Goal: Use online tool/utility: Utilize a website feature to perform a specific function

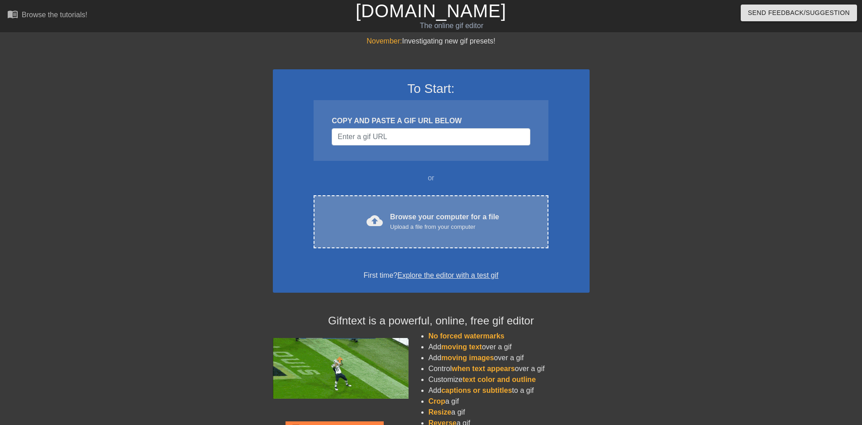
click at [460, 222] on div "Upload a file from your computer" at bounding box center [444, 226] width 109 height 9
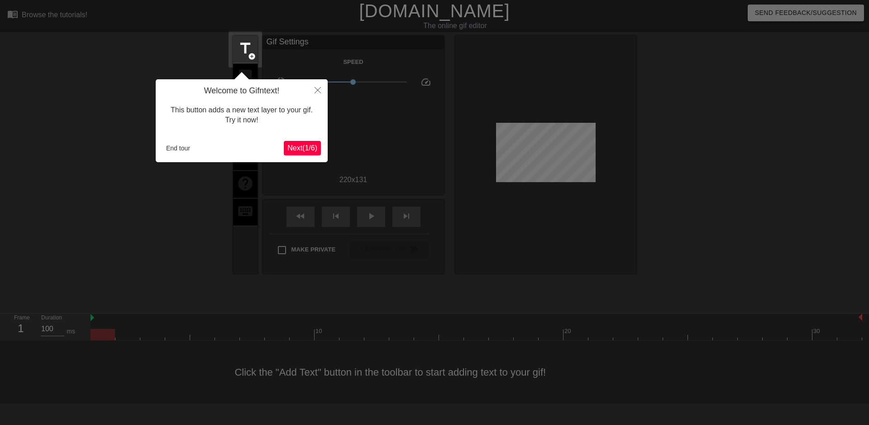
click at [310, 159] on div "Welcome to Gifntext! This button adds a new text layer to your gif. Try it now!…" at bounding box center [242, 120] width 172 height 83
click at [308, 147] on span "Next ( 1 / 6 )" at bounding box center [302, 148] width 30 height 8
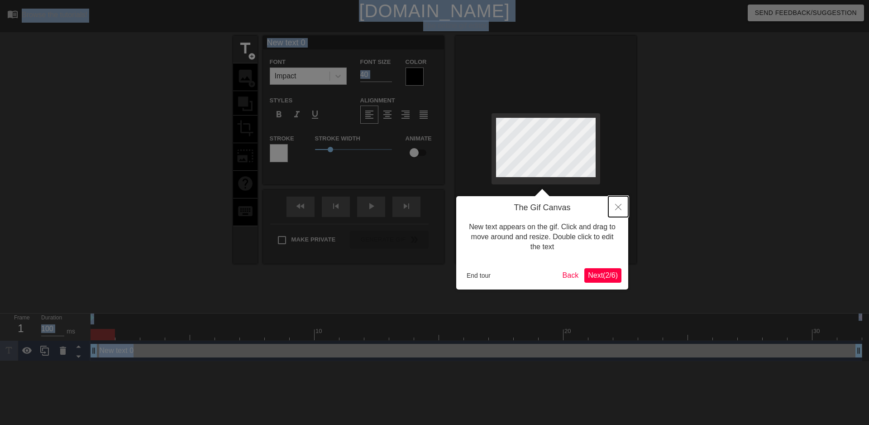
click at [615, 209] on icon "Close" at bounding box center [618, 207] width 6 height 6
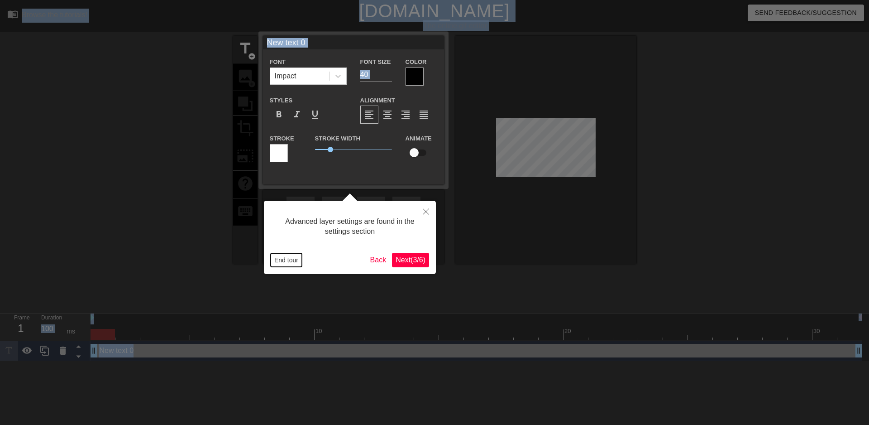
click at [272, 259] on button "End tour" at bounding box center [286, 260] width 31 height 14
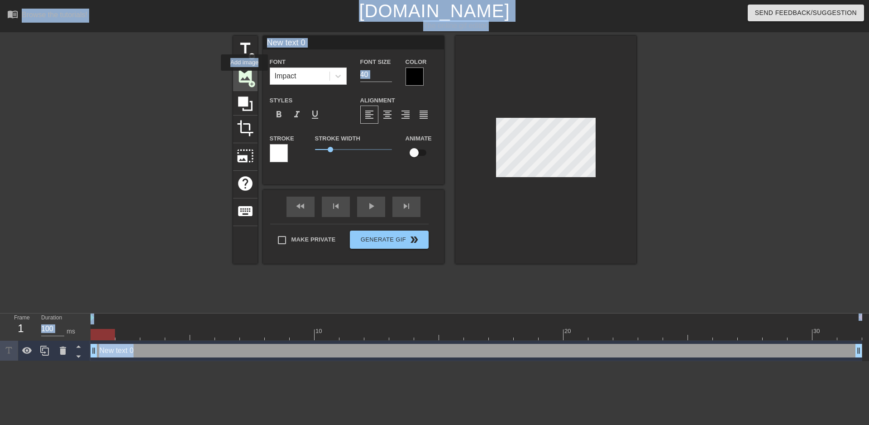
click at [244, 77] on span "image" at bounding box center [245, 75] width 17 height 17
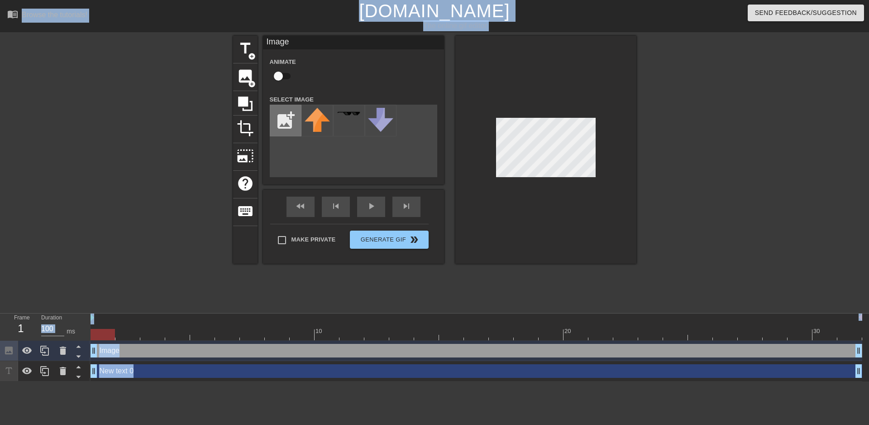
click at [284, 117] on input "file" at bounding box center [285, 120] width 31 height 31
click at [320, 123] on img at bounding box center [317, 120] width 25 height 25
click at [289, 124] on input "file" at bounding box center [285, 120] width 31 height 31
type input "C:\fakepath\ge-meatball-400x400-1-removebg-preview.png"
click at [319, 126] on img at bounding box center [317, 120] width 25 height 25
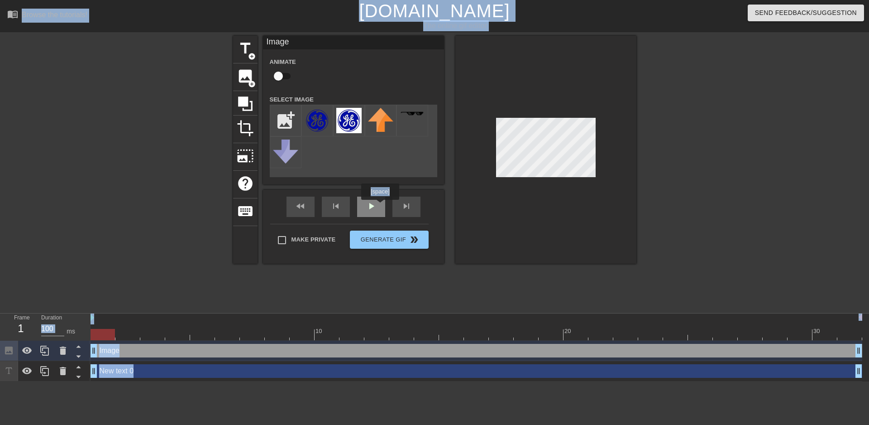
click at [380, 206] on div "play_arrow" at bounding box center [371, 206] width 28 height 20
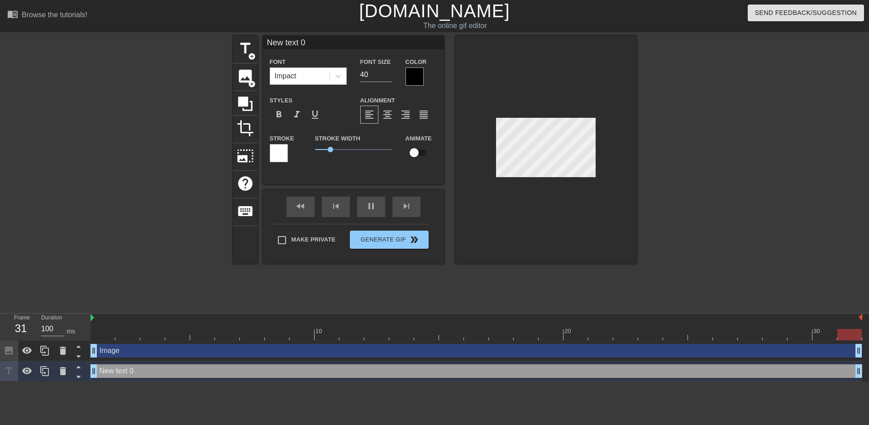
type input "New text"
type textarea "New text"
type input "New text"
type textarea "New text"
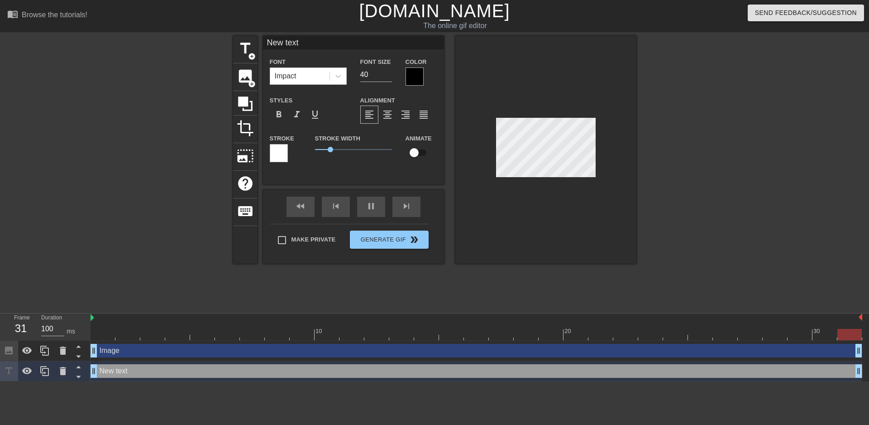
type input "New tex"
type textarea "New tex"
type input "New te"
type textarea "New te"
type input "New t"
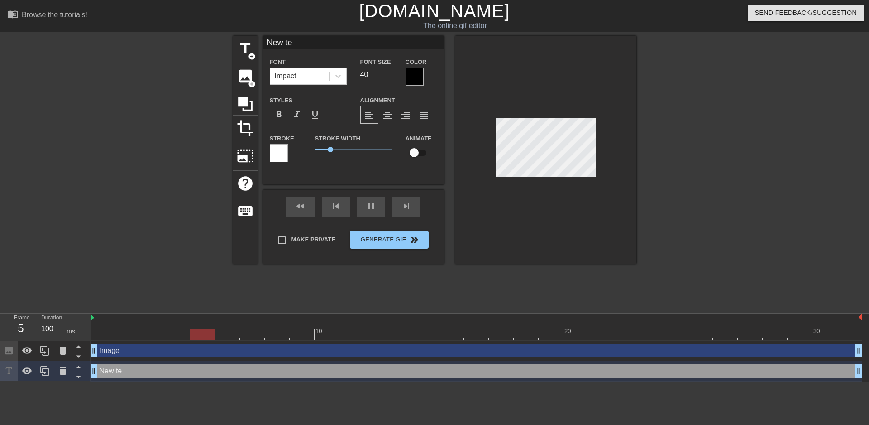
type textarea "New t"
type input "New"
type textarea "New"
type input "New"
type textarea "New"
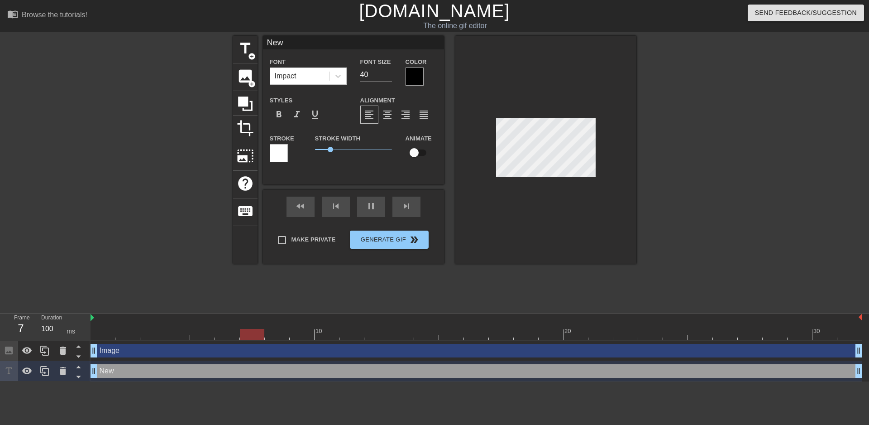
type input "Ne"
type textarea "Ne"
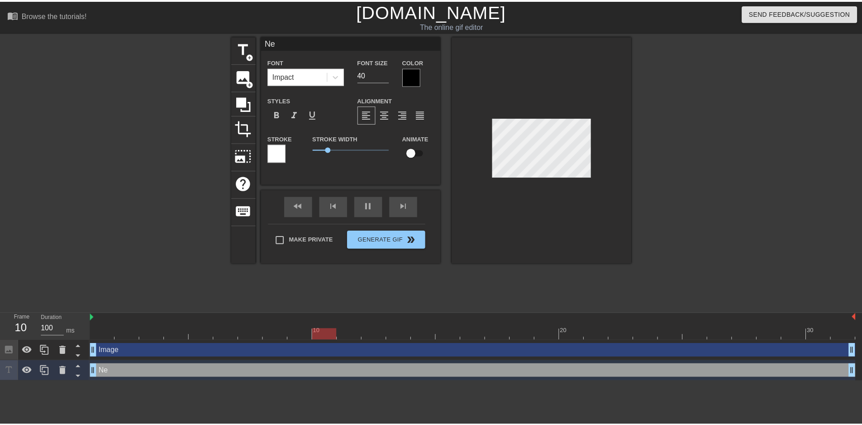
scroll to position [1, 1]
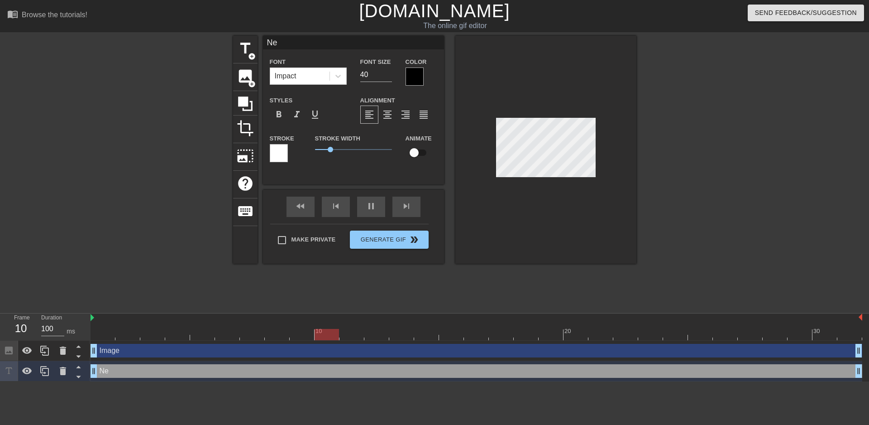
type input "N"
type textarea "N"
click at [730, 249] on div at bounding box center [715, 172] width 136 height 272
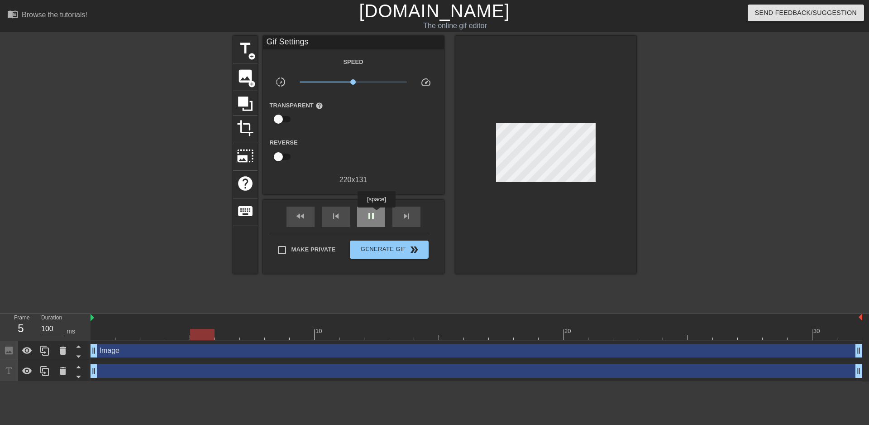
click at [376, 214] on span "pause" at bounding box center [371, 216] width 11 height 11
drag, startPoint x: 204, startPoint y: 333, endPoint x: 104, endPoint y: 335, distance: 100.5
click at [104, 335] on div at bounding box center [103, 334] width 24 height 11
drag, startPoint x: 96, startPoint y: 350, endPoint x: 179, endPoint y: 356, distance: 83.1
drag, startPoint x: 154, startPoint y: 334, endPoint x: 252, endPoint y: 346, distance: 98.5
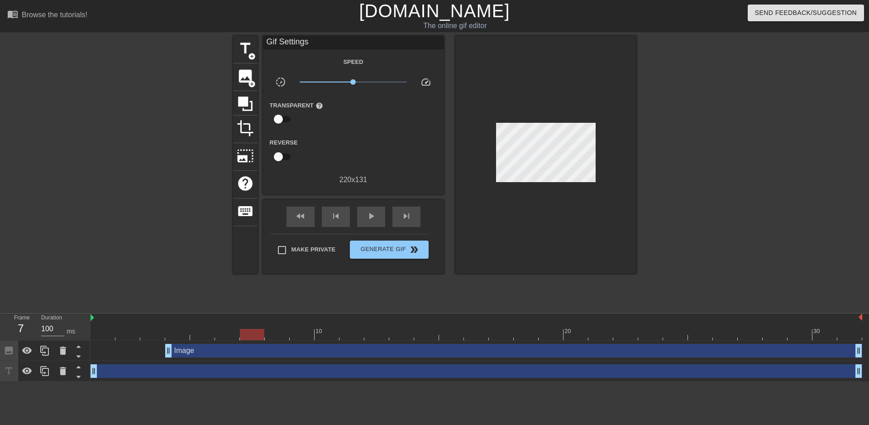
click at [252, 346] on div "10 20 30 Image drag_handle drag_handle drag_handle drag_handle" at bounding box center [480, 347] width 779 height 68
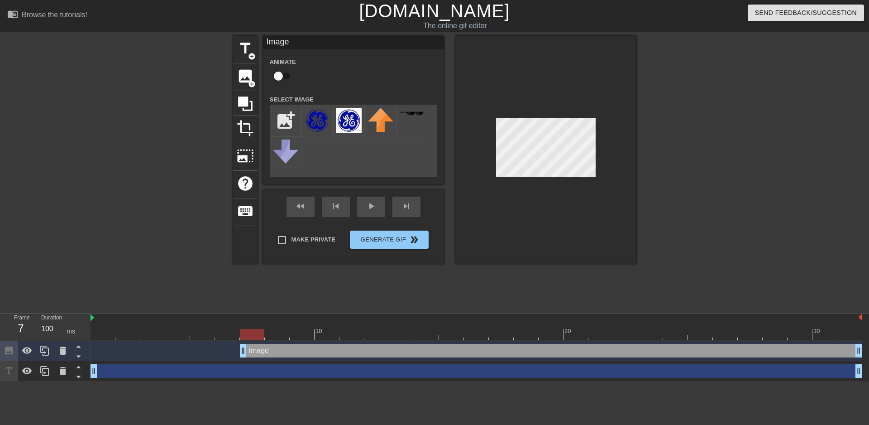
drag, startPoint x: 169, startPoint y: 352, endPoint x: 239, endPoint y: 349, distance: 69.8
click at [239, 349] on div "Image drag_handle drag_handle" at bounding box center [477, 351] width 772 height 14
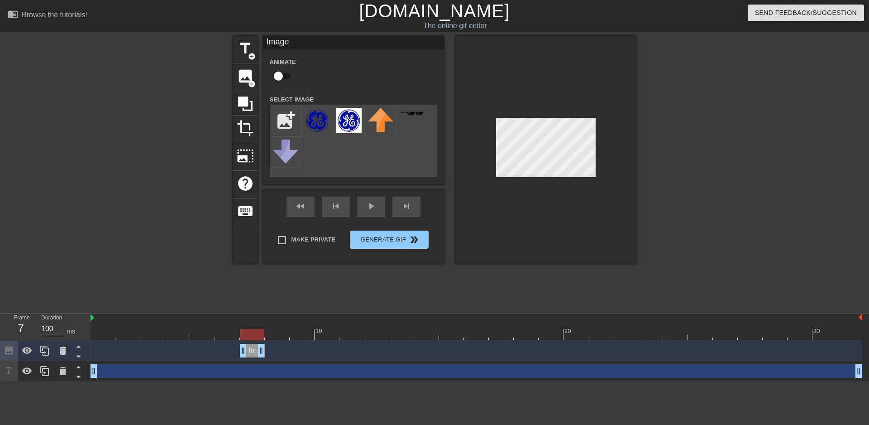
drag, startPoint x: 858, startPoint y: 350, endPoint x: 260, endPoint y: 349, distance: 597.6
click at [569, 216] on div at bounding box center [545, 150] width 181 height 228
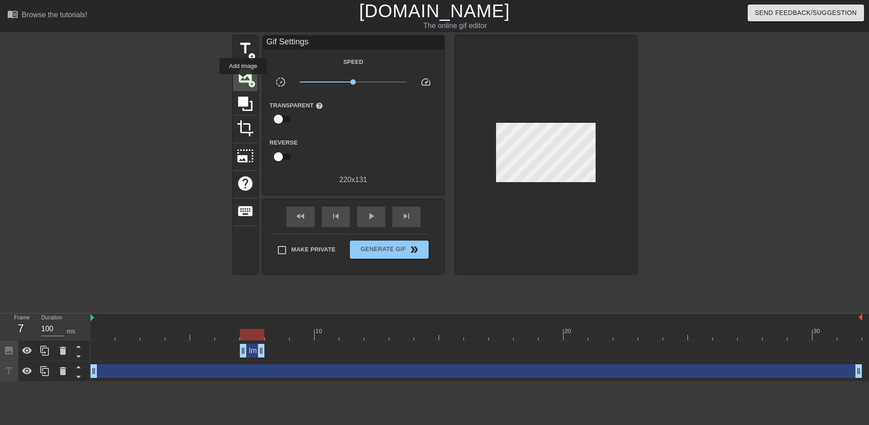
click at [243, 79] on span "image" at bounding box center [245, 75] width 17 height 17
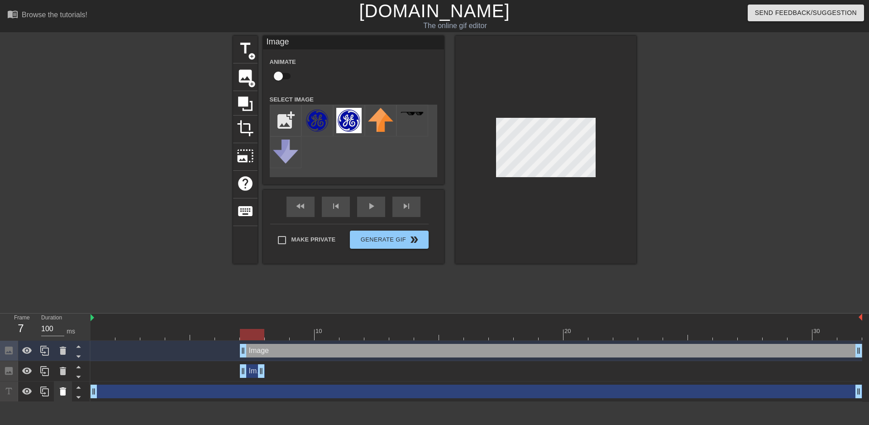
click at [59, 391] on icon at bounding box center [62, 391] width 11 height 11
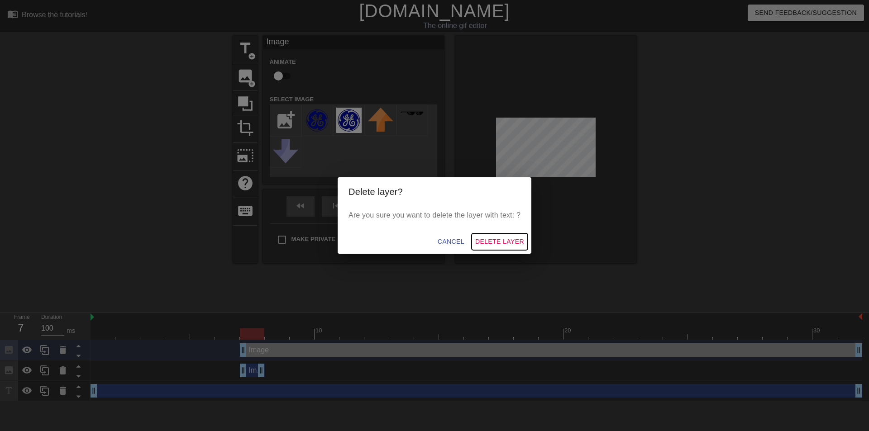
click at [502, 242] on span "Delete Layer" at bounding box center [499, 241] width 49 height 11
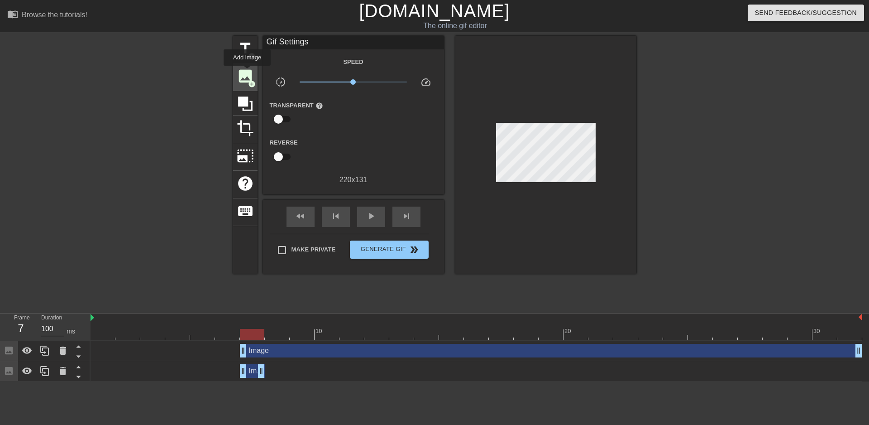
click at [247, 72] on span "image" at bounding box center [245, 75] width 17 height 17
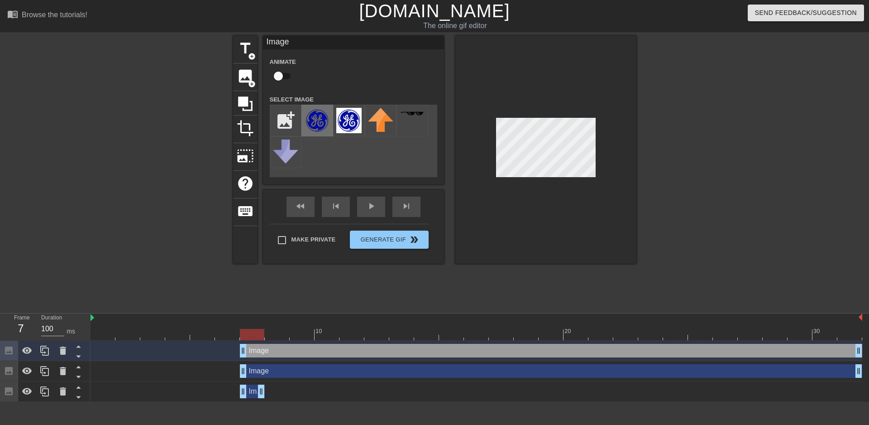
click at [313, 120] on img at bounding box center [317, 120] width 25 height 25
drag, startPoint x: 255, startPoint y: 335, endPoint x: 285, endPoint y: 330, distance: 30.2
click at [285, 330] on div at bounding box center [277, 334] width 24 height 11
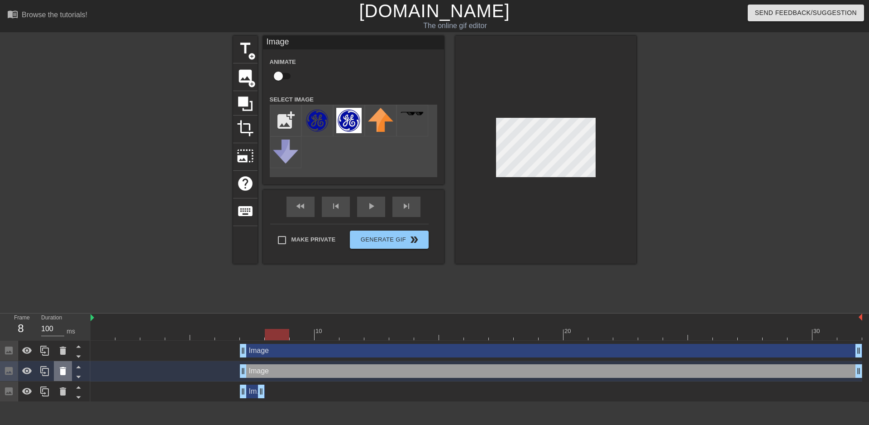
click at [65, 371] on icon at bounding box center [63, 371] width 6 height 8
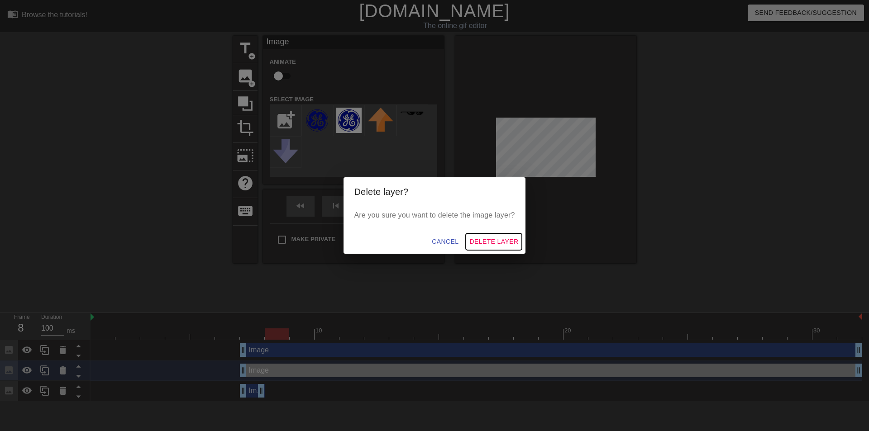
click at [494, 242] on span "Delete Layer" at bounding box center [493, 241] width 49 height 11
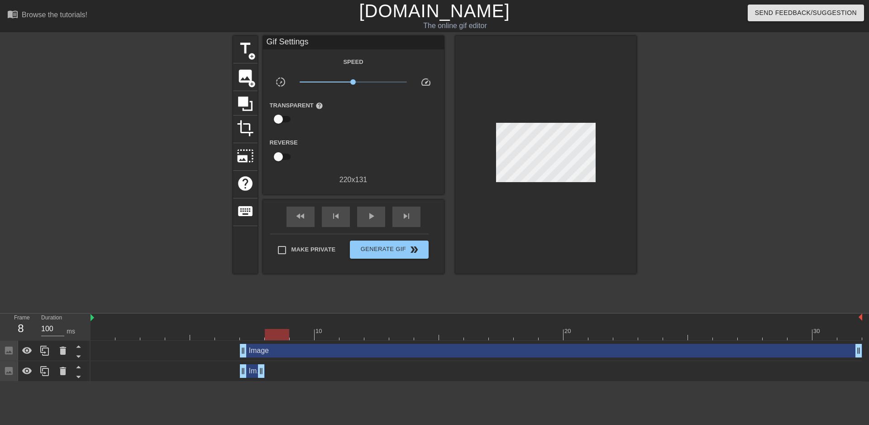
click at [295, 349] on div "Image drag_handle drag_handle" at bounding box center [551, 351] width 622 height 14
click at [610, 160] on div at bounding box center [545, 155] width 181 height 238
drag, startPoint x: 282, startPoint y: 335, endPoint x: 119, endPoint y: 318, distance: 164.2
click at [119, 318] on div "10 20 30" at bounding box center [477, 326] width 772 height 27
click at [368, 212] on span "play_arrow" at bounding box center [371, 216] width 11 height 11
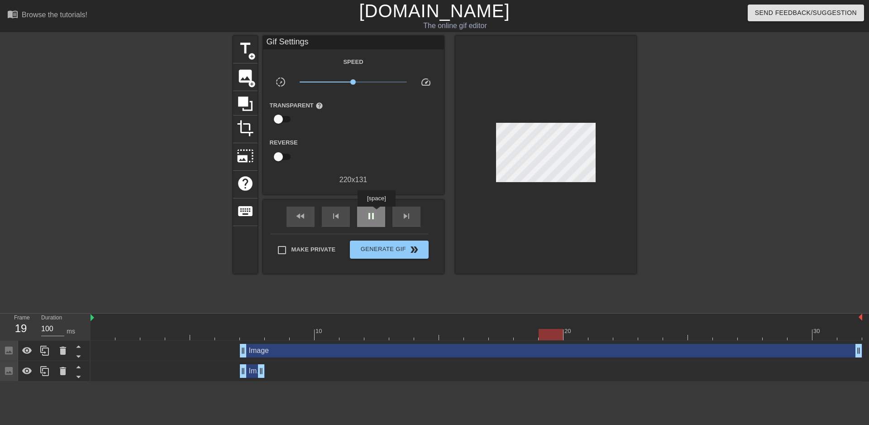
click at [376, 213] on span "pause" at bounding box center [371, 216] width 11 height 11
drag, startPoint x: 577, startPoint y: 332, endPoint x: 283, endPoint y: 324, distance: 293.9
click at [283, 324] on div "10 20 30" at bounding box center [477, 326] width 772 height 27
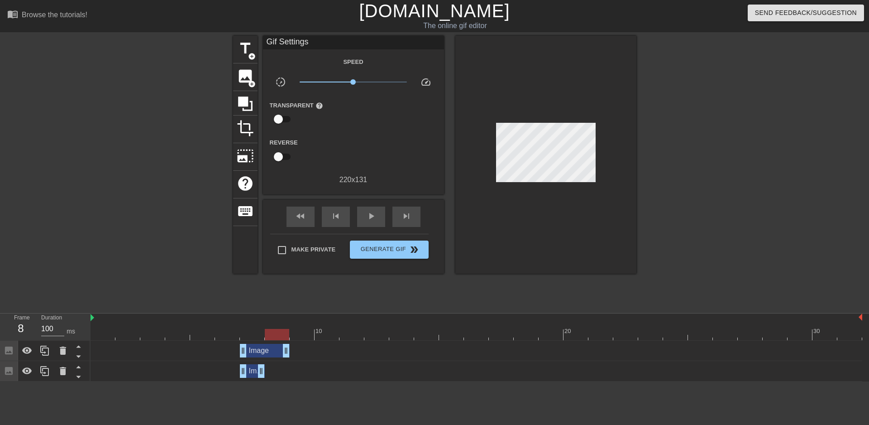
drag, startPoint x: 858, startPoint y: 351, endPoint x: 282, endPoint y: 345, distance: 576.3
drag, startPoint x: 283, startPoint y: 352, endPoint x: 287, endPoint y: 354, distance: 5.1
drag, startPoint x: 245, startPoint y: 349, endPoint x: 272, endPoint y: 349, distance: 26.7
click at [250, 74] on span "image" at bounding box center [245, 75] width 17 height 17
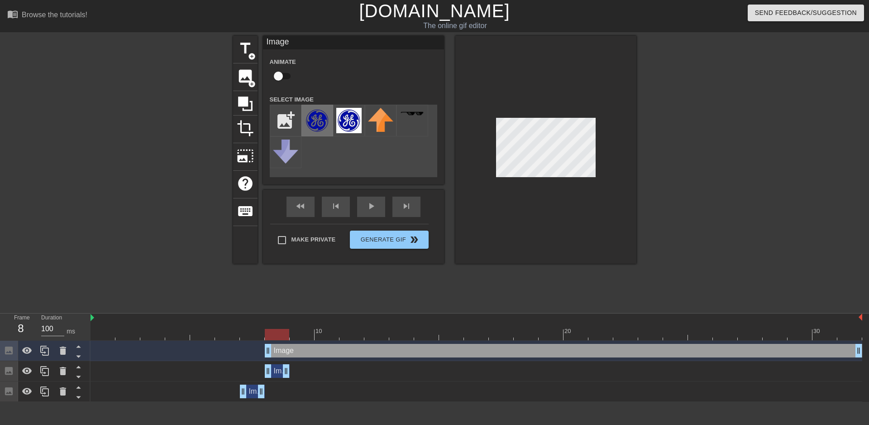
click at [315, 117] on img at bounding box center [317, 120] width 25 height 25
drag, startPoint x: 268, startPoint y: 351, endPoint x: 291, endPoint y: 351, distance: 22.6
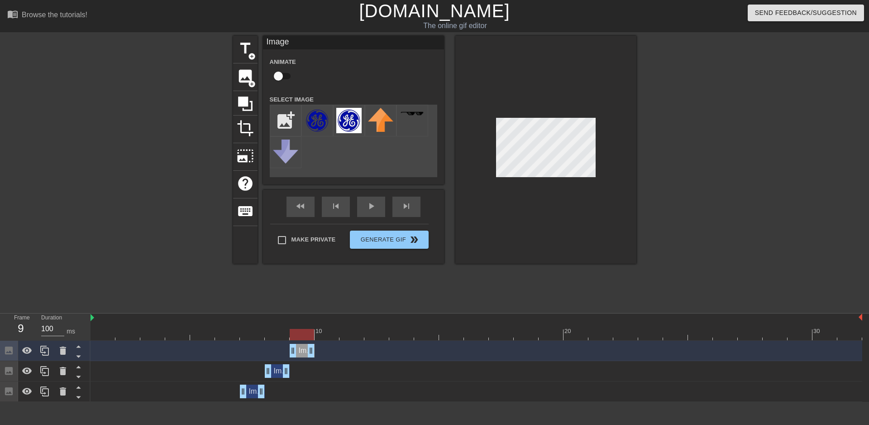
drag, startPoint x: 860, startPoint y: 349, endPoint x: 320, endPoint y: 356, distance: 539.7
click at [320, 356] on div "Image drag_handle drag_handle" at bounding box center [477, 351] width 772 height 14
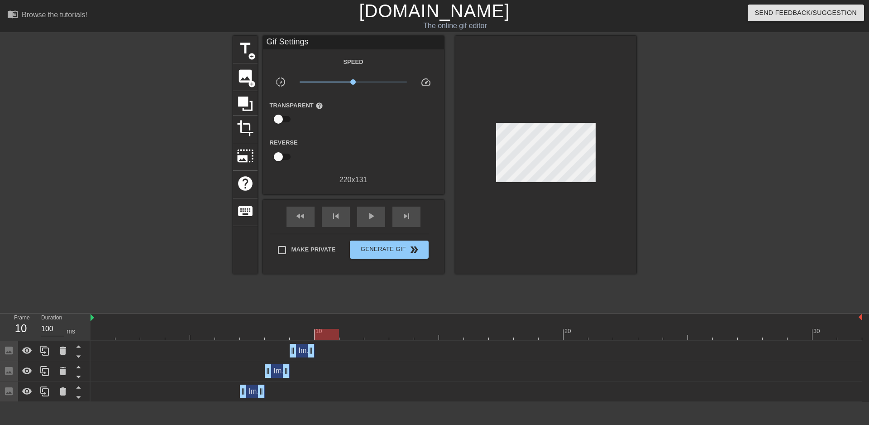
drag, startPoint x: 303, startPoint y: 332, endPoint x: 321, endPoint y: 333, distance: 18.2
click at [321, 333] on div at bounding box center [327, 334] width 24 height 11
click at [248, 72] on span "image" at bounding box center [245, 75] width 17 height 17
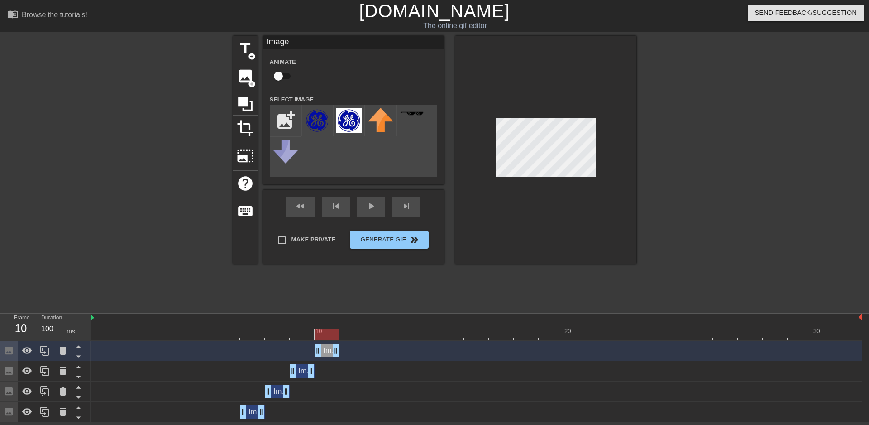
drag, startPoint x: 857, startPoint y: 356, endPoint x: 334, endPoint y: 339, distance: 523.6
click at [317, 124] on img at bounding box center [317, 120] width 25 height 25
click at [685, 166] on div at bounding box center [715, 172] width 136 height 272
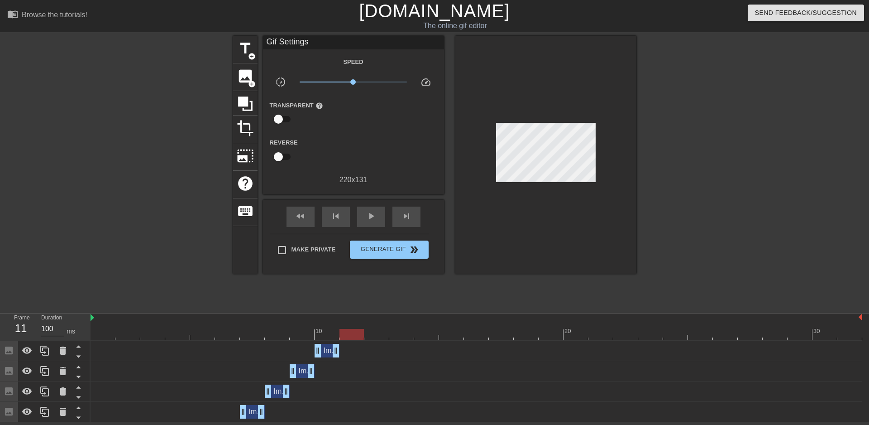
drag, startPoint x: 329, startPoint y: 334, endPoint x: 346, endPoint y: 335, distance: 17.7
click at [346, 335] on div at bounding box center [352, 334] width 24 height 11
drag, startPoint x: 245, startPoint y: 75, endPoint x: 251, endPoint y: 83, distance: 10.1
click at [245, 76] on span "image" at bounding box center [245, 75] width 17 height 17
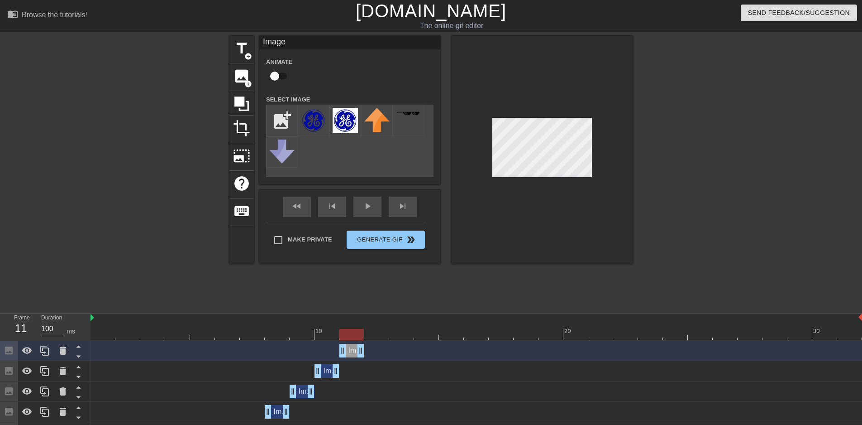
drag, startPoint x: 859, startPoint y: 352, endPoint x: 371, endPoint y: 323, distance: 488.9
click at [371, 356] on div "Image drag_handle drag_handle" at bounding box center [477, 351] width 772 height 14
click at [315, 115] on img at bounding box center [313, 120] width 25 height 25
drag, startPoint x: 353, startPoint y: 326, endPoint x: 358, endPoint y: 328, distance: 5.3
click at [358, 328] on div at bounding box center [352, 327] width 25 height 11
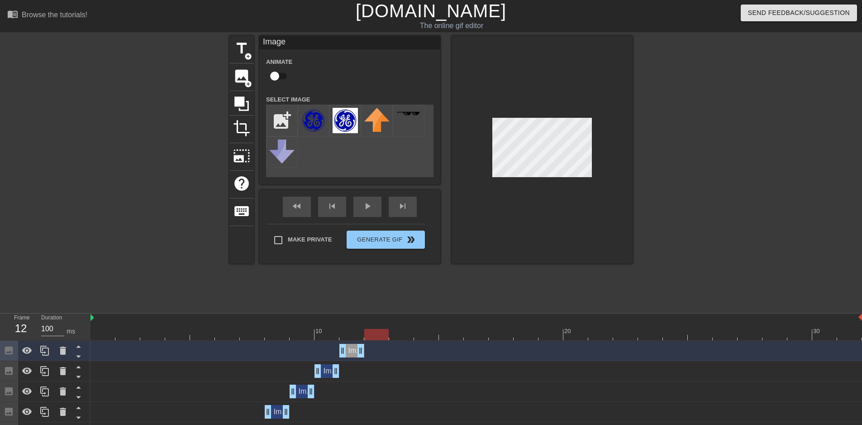
drag, startPoint x: 356, startPoint y: 337, endPoint x: 378, endPoint y: 337, distance: 22.2
click at [378, 337] on div at bounding box center [376, 334] width 24 height 11
drag, startPoint x: 242, startPoint y: 72, endPoint x: 303, endPoint y: 167, distance: 112.9
click at [242, 73] on span "image" at bounding box center [241, 75] width 17 height 17
drag, startPoint x: 858, startPoint y: 352, endPoint x: 387, endPoint y: 351, distance: 470.8
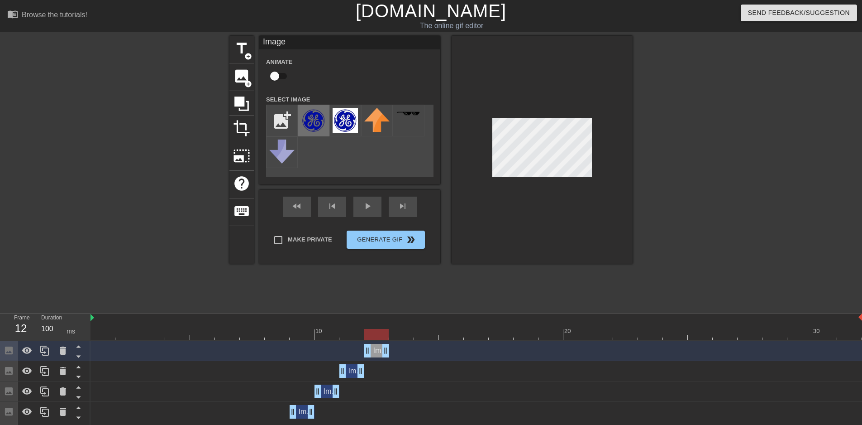
click at [316, 124] on img at bounding box center [313, 120] width 25 height 25
drag, startPoint x: 381, startPoint y: 335, endPoint x: 396, endPoint y: 333, distance: 15.5
click at [396, 333] on div at bounding box center [401, 334] width 24 height 11
drag, startPoint x: 412, startPoint y: 333, endPoint x: 612, endPoint y: 336, distance: 200.1
click at [612, 336] on div at bounding box center [601, 334] width 24 height 11
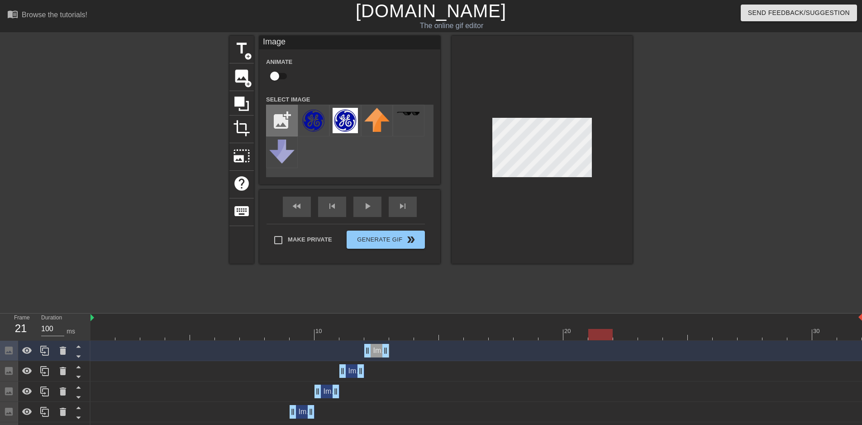
click at [283, 122] on input "file" at bounding box center [282, 120] width 31 height 31
type input "C:\fakepath\Image-removebg-preview.png"
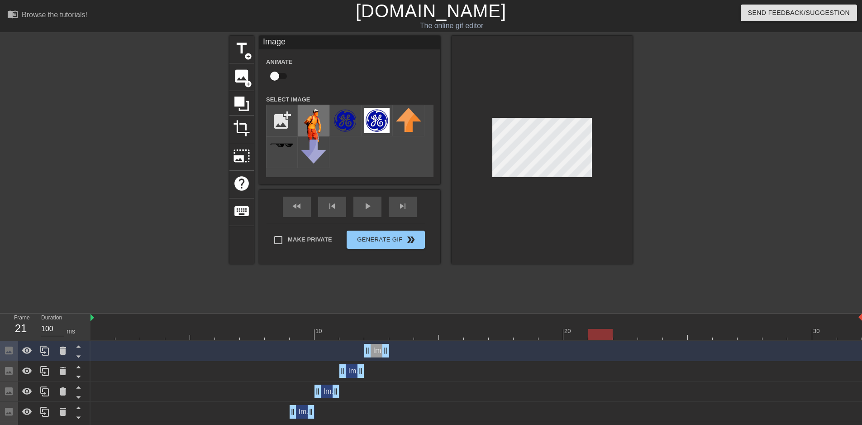
click at [315, 125] on img at bounding box center [313, 125] width 25 height 34
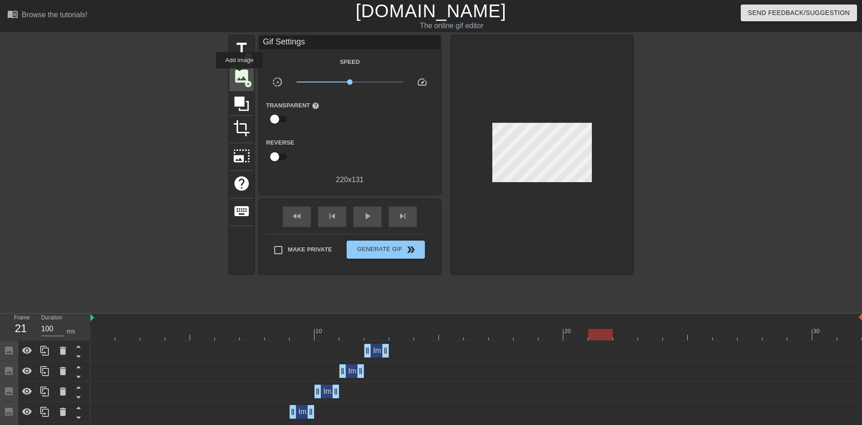
click at [239, 75] on span "image" at bounding box center [241, 75] width 17 height 17
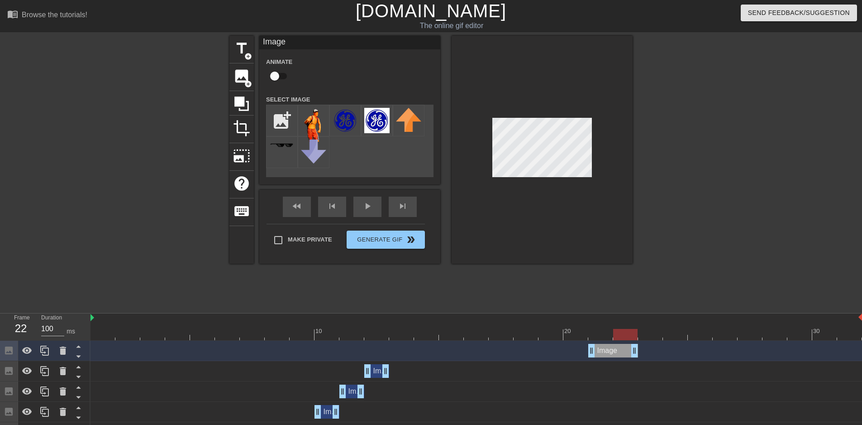
drag, startPoint x: 860, startPoint y: 350, endPoint x: 627, endPoint y: 348, distance: 233.2
click at [316, 116] on img at bounding box center [313, 125] width 25 height 34
click at [551, 182] on div at bounding box center [542, 150] width 181 height 228
drag, startPoint x: 637, startPoint y: 350, endPoint x: 656, endPoint y: 348, distance: 19.6
drag, startPoint x: 651, startPoint y: 337, endPoint x: 670, endPoint y: 334, distance: 19.2
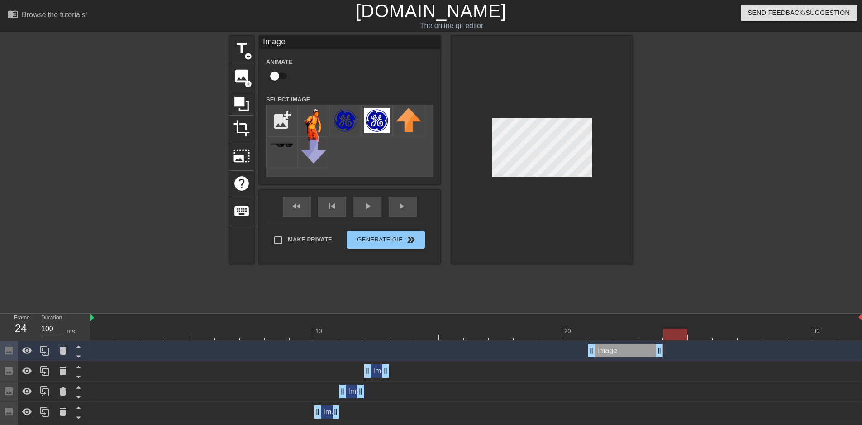
click at [670, 334] on div at bounding box center [675, 334] width 24 height 11
click at [244, 77] on span "image" at bounding box center [241, 75] width 17 height 17
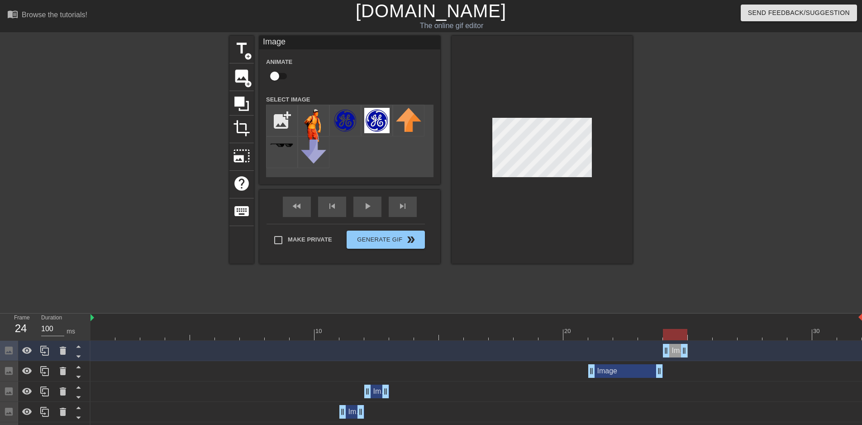
drag, startPoint x: 861, startPoint y: 350, endPoint x: 690, endPoint y: 355, distance: 170.7
click at [690, 355] on div "Image drag_handle drag_handle" at bounding box center [477, 351] width 772 height 14
click at [321, 118] on img at bounding box center [313, 125] width 25 height 34
drag, startPoint x: 680, startPoint y: 333, endPoint x: 732, endPoint y: 332, distance: 51.6
click at [732, 332] on div at bounding box center [725, 334] width 24 height 11
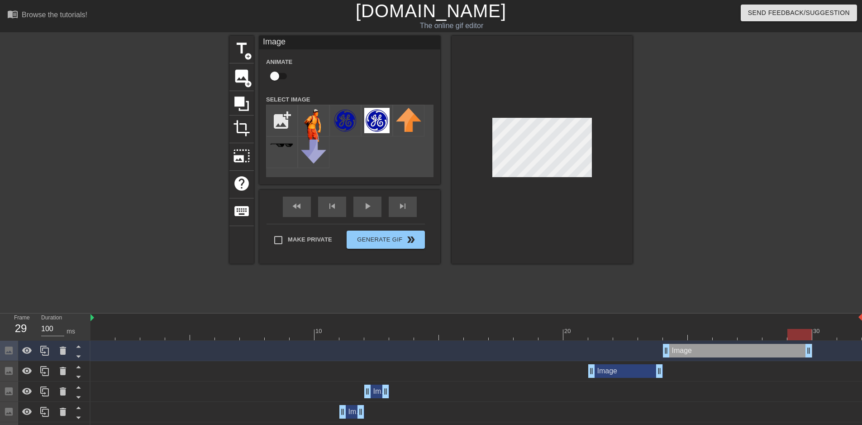
drag, startPoint x: 682, startPoint y: 350, endPoint x: 816, endPoint y: 350, distance: 134.0
click at [816, 350] on div "Image drag_handle drag_handle" at bounding box center [477, 351] width 772 height 14
drag, startPoint x: 810, startPoint y: 352, endPoint x: 793, endPoint y: 352, distance: 17.2
click at [793, 352] on div "Image drag_handle drag_handle" at bounding box center [477, 351] width 772 height 14
click at [237, 72] on span "image" at bounding box center [241, 75] width 17 height 17
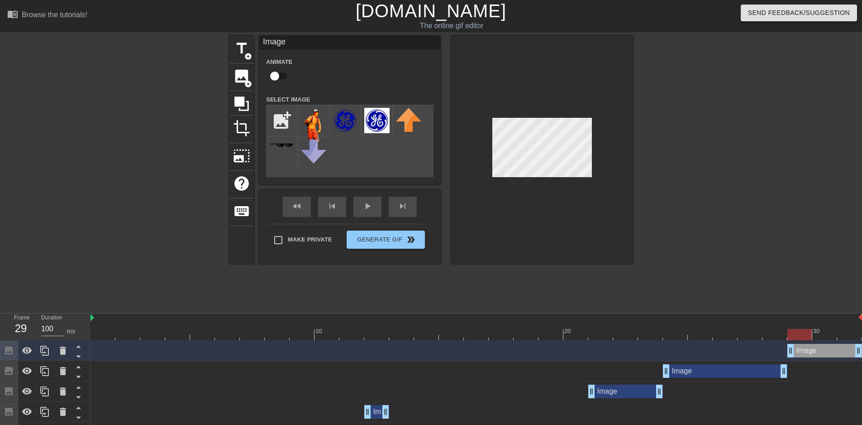
drag, startPoint x: 765, startPoint y: 352, endPoint x: 791, endPoint y: 352, distance: 26.3
click at [312, 119] on img at bounding box center [313, 125] width 25 height 34
click at [603, 111] on div at bounding box center [542, 150] width 181 height 228
drag, startPoint x: 806, startPoint y: 335, endPoint x: 0, endPoint y: 318, distance: 806.5
click at [0, 318] on div "Frame 1 Duration 100 ms 10 20 30 Image drag_handle drag_handle Image drag_handl…" at bounding box center [431, 418] width 862 height 211
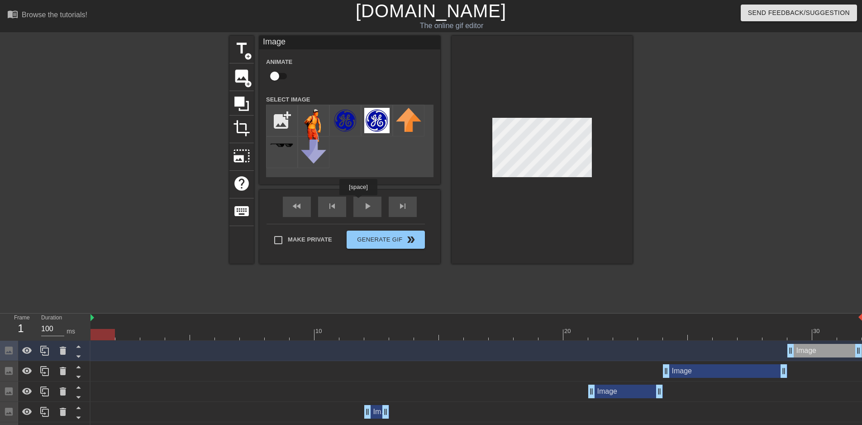
click at [359, 201] on div "fast_rewind skip_previous play_arrow skip_next" at bounding box center [350, 207] width 148 height 34
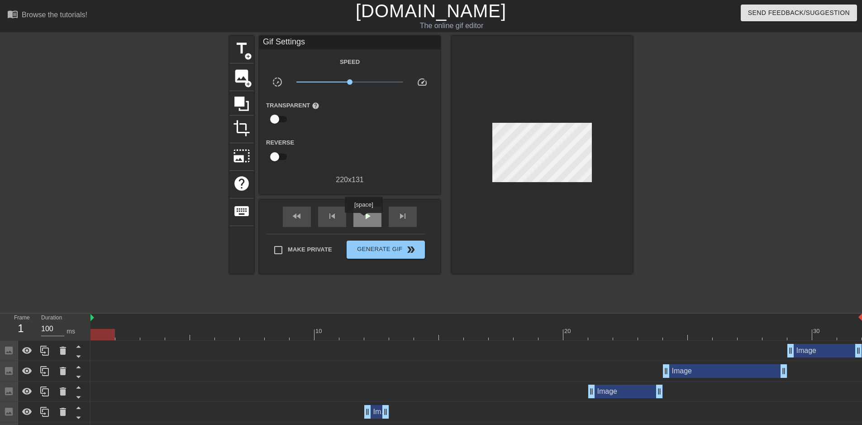
click at [364, 219] on span "play_arrow" at bounding box center [367, 216] width 11 height 11
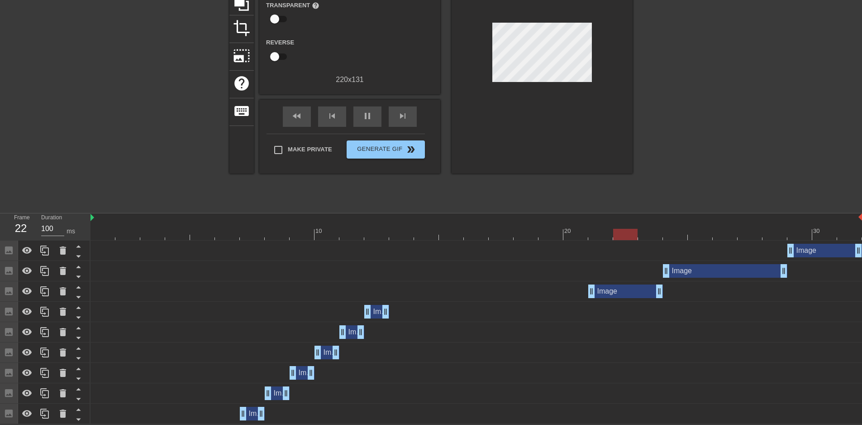
scroll to position [10, 0]
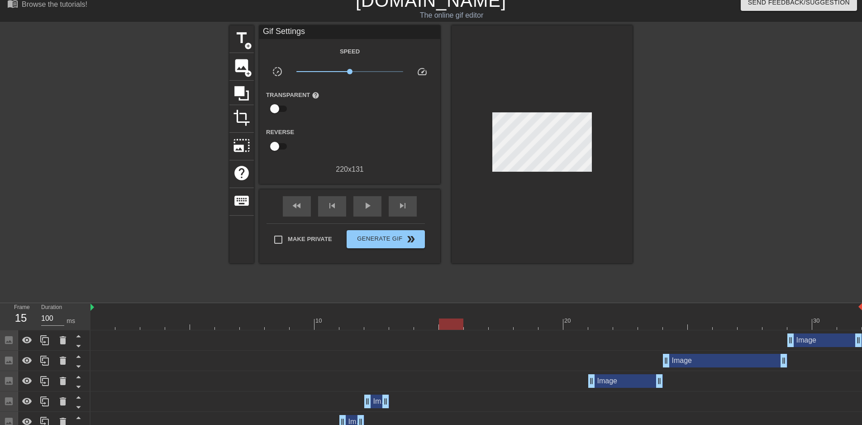
drag, startPoint x: 463, startPoint y: 323, endPoint x: 505, endPoint y: 323, distance: 42.1
click at [489, 323] on div at bounding box center [477, 323] width 772 height 11
drag, startPoint x: 502, startPoint y: 324, endPoint x: 399, endPoint y: 321, distance: 102.8
click at [414, 321] on div at bounding box center [426, 323] width 24 height 11
drag, startPoint x: 386, startPoint y: 329, endPoint x: 365, endPoint y: 332, distance: 20.6
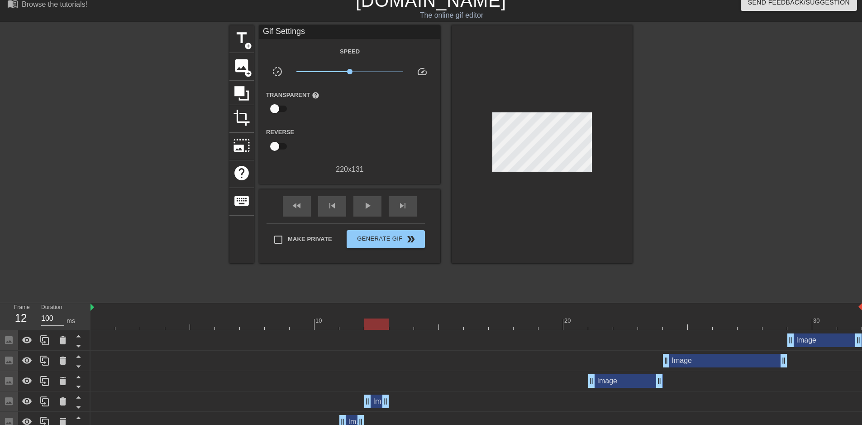
click at [365, 332] on div "10 20 30 Image drag_handle drag_handle Image drag_handle drag_handle Image drag…" at bounding box center [477, 408] width 772 height 211
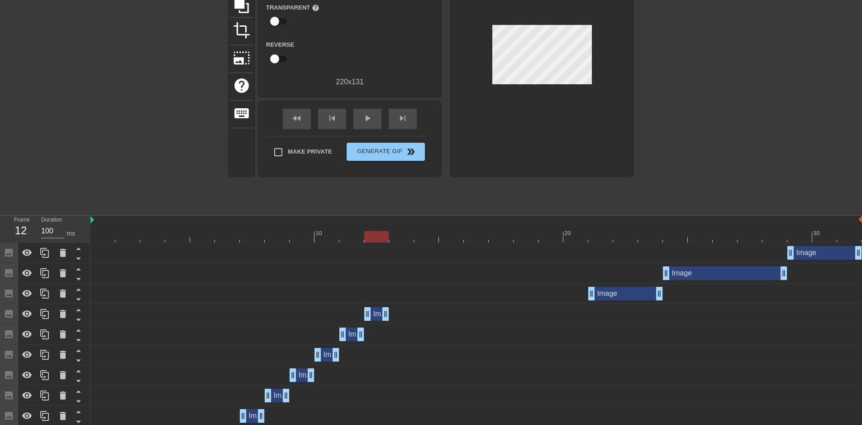
scroll to position [101, 0]
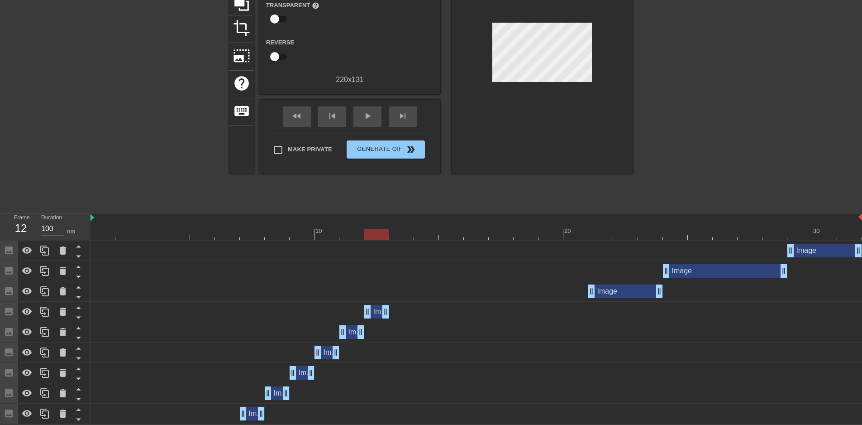
click at [377, 311] on div "Image drag_handle drag_handle" at bounding box center [376, 312] width 25 height 14
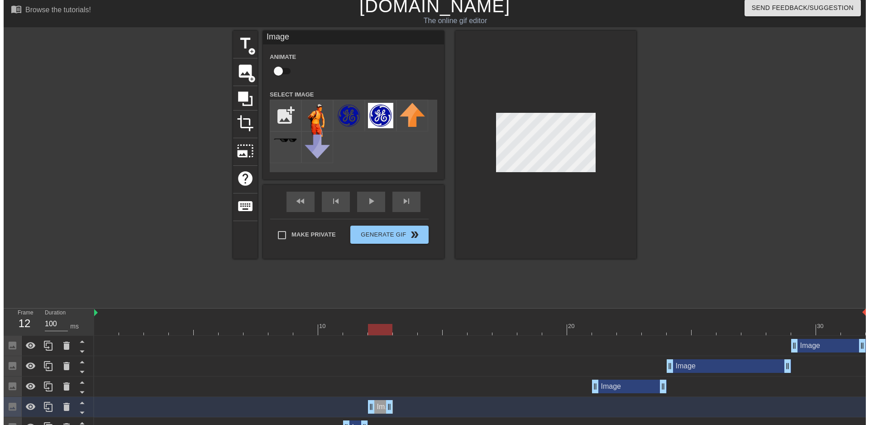
scroll to position [0, 0]
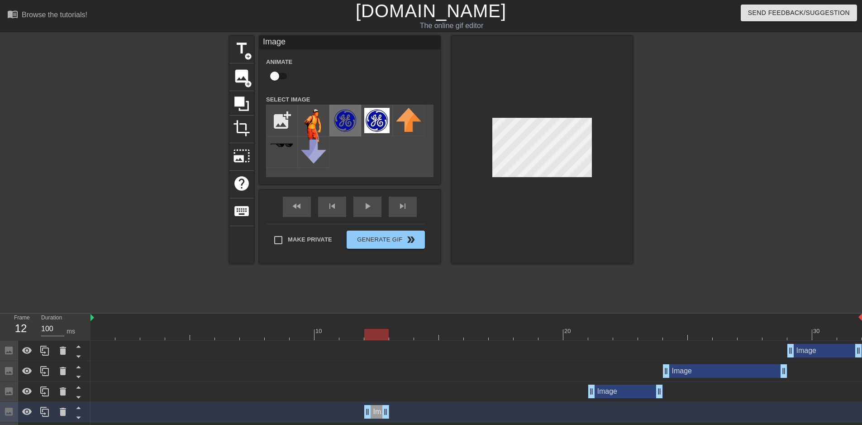
click at [346, 128] on img at bounding box center [345, 120] width 25 height 25
drag, startPoint x: 378, startPoint y: 333, endPoint x: 121, endPoint y: 309, distance: 258.3
click at [101, 323] on div "10 20 30" at bounding box center [477, 326] width 772 height 27
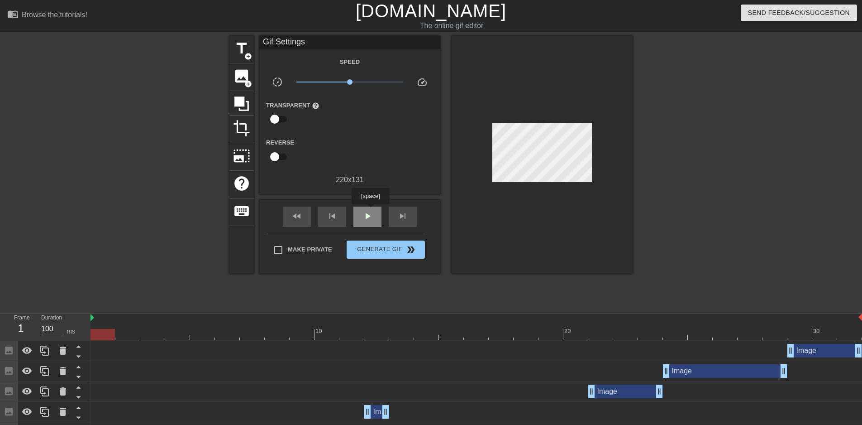
click at [370, 211] on span "play_arrow" at bounding box center [367, 216] width 11 height 11
click at [407, 248] on span "double_arrow" at bounding box center [411, 249] width 11 height 11
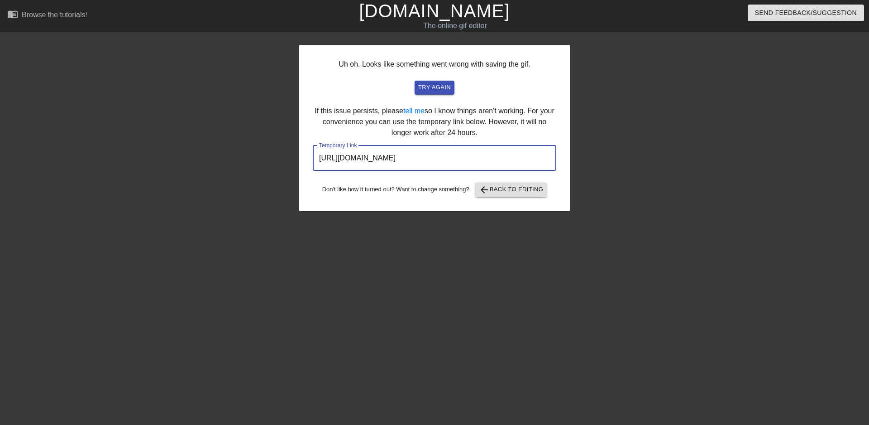
drag, startPoint x: 508, startPoint y: 160, endPoint x: 280, endPoint y: 161, distance: 228.2
click at [282, 162] on div "Uh oh. Looks like something went wrong with saving the gif. try again If this i…" at bounding box center [434, 172] width 869 height 272
